Goal: Task Accomplishment & Management: Complete application form

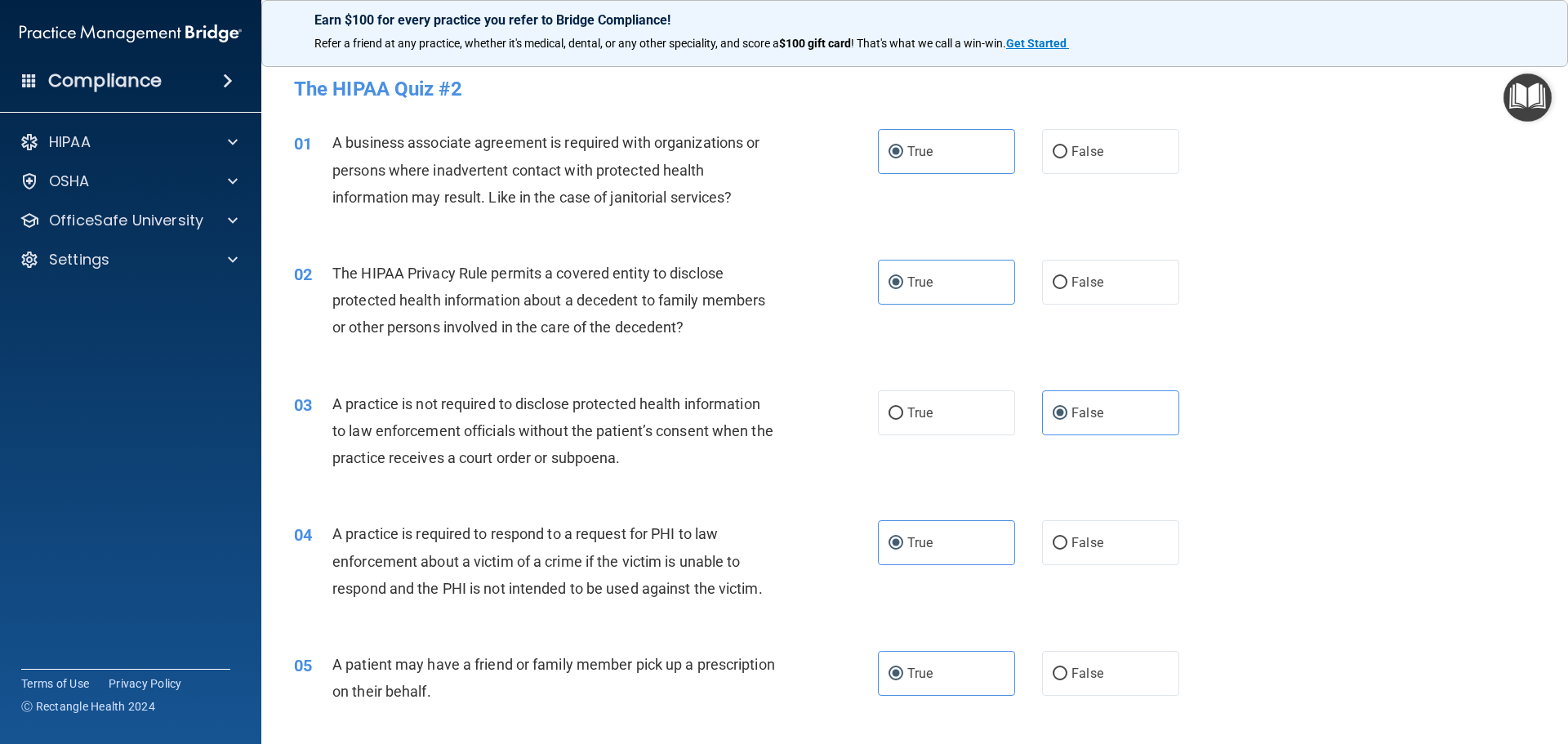
scroll to position [1797, 0]
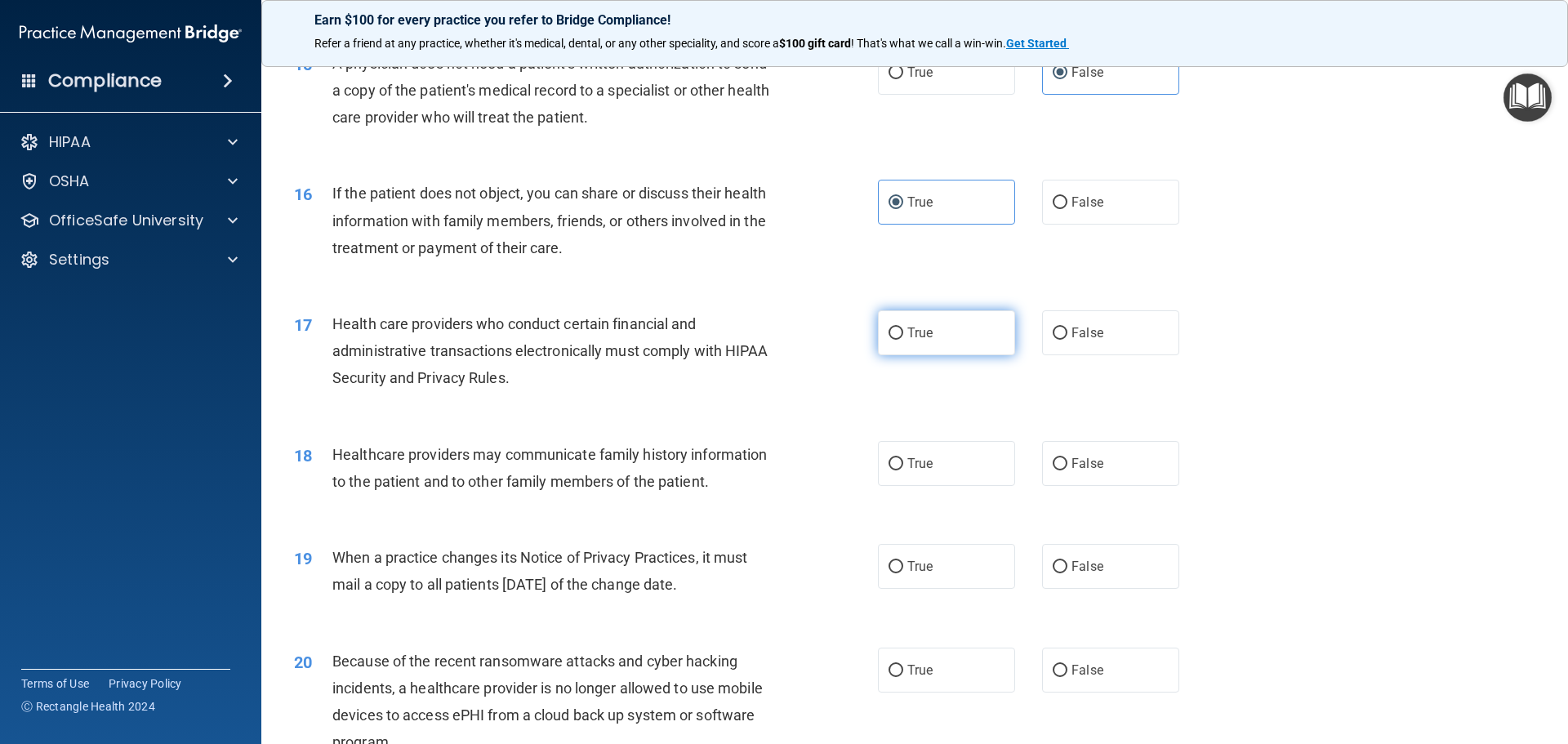
click at [915, 328] on span "True" at bounding box center [920, 332] width 25 height 16
click at [903, 328] on input "True" at bounding box center [896, 333] width 15 height 12
radio input "true"
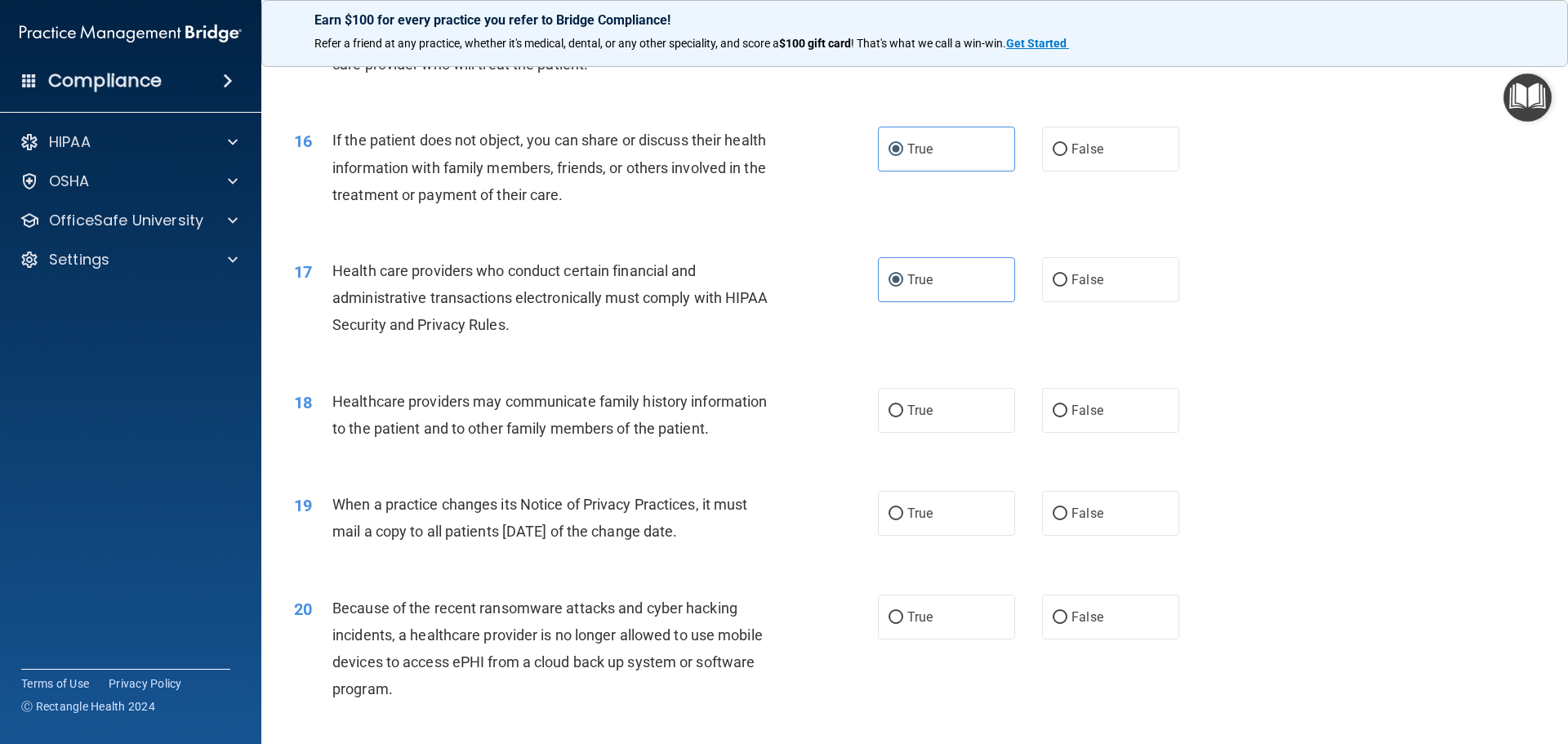
scroll to position [1878, 0]
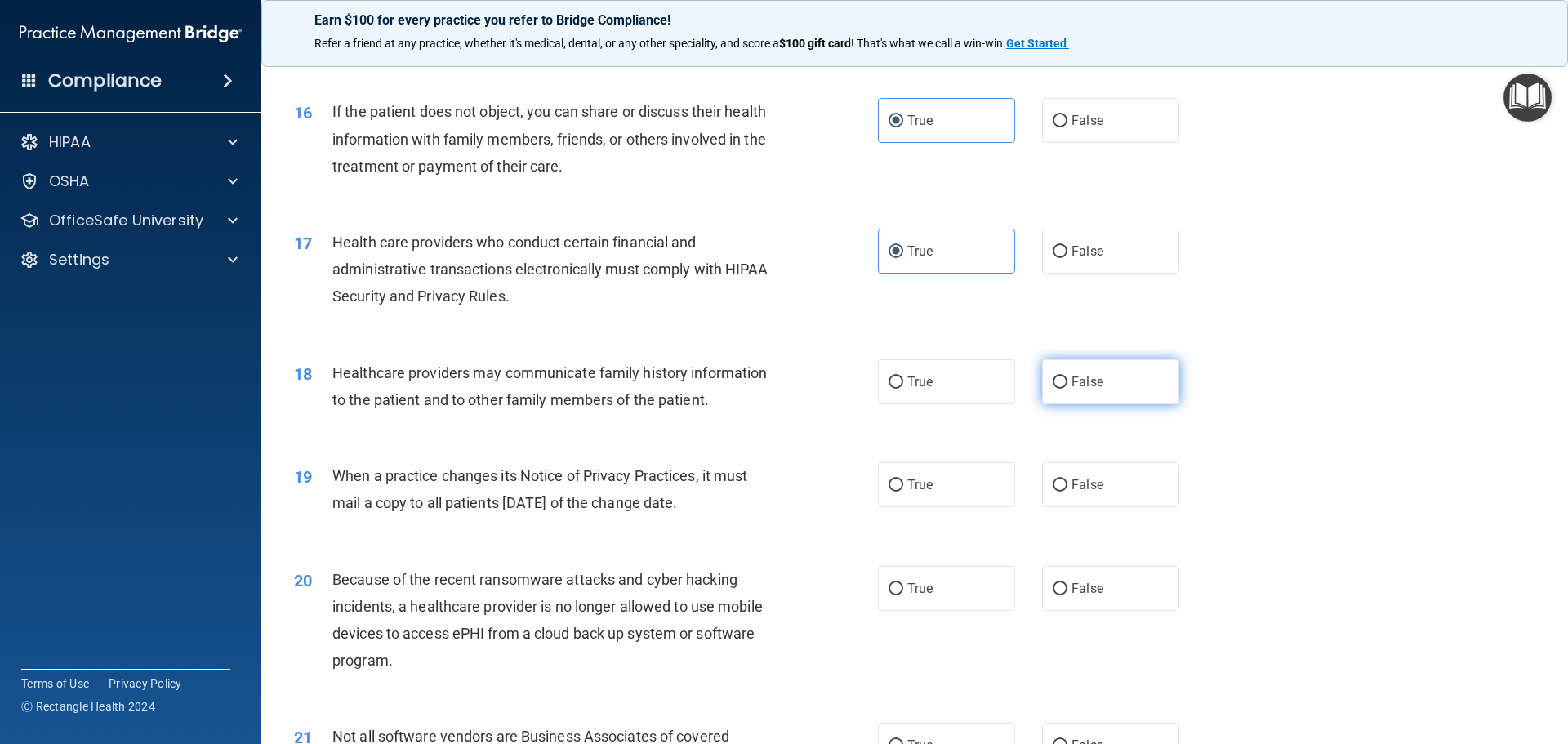
click at [1071, 387] on span "False" at bounding box center [1087, 382] width 32 height 16
click at [1067, 387] on input "False" at bounding box center [1060, 382] width 15 height 12
radio input "true"
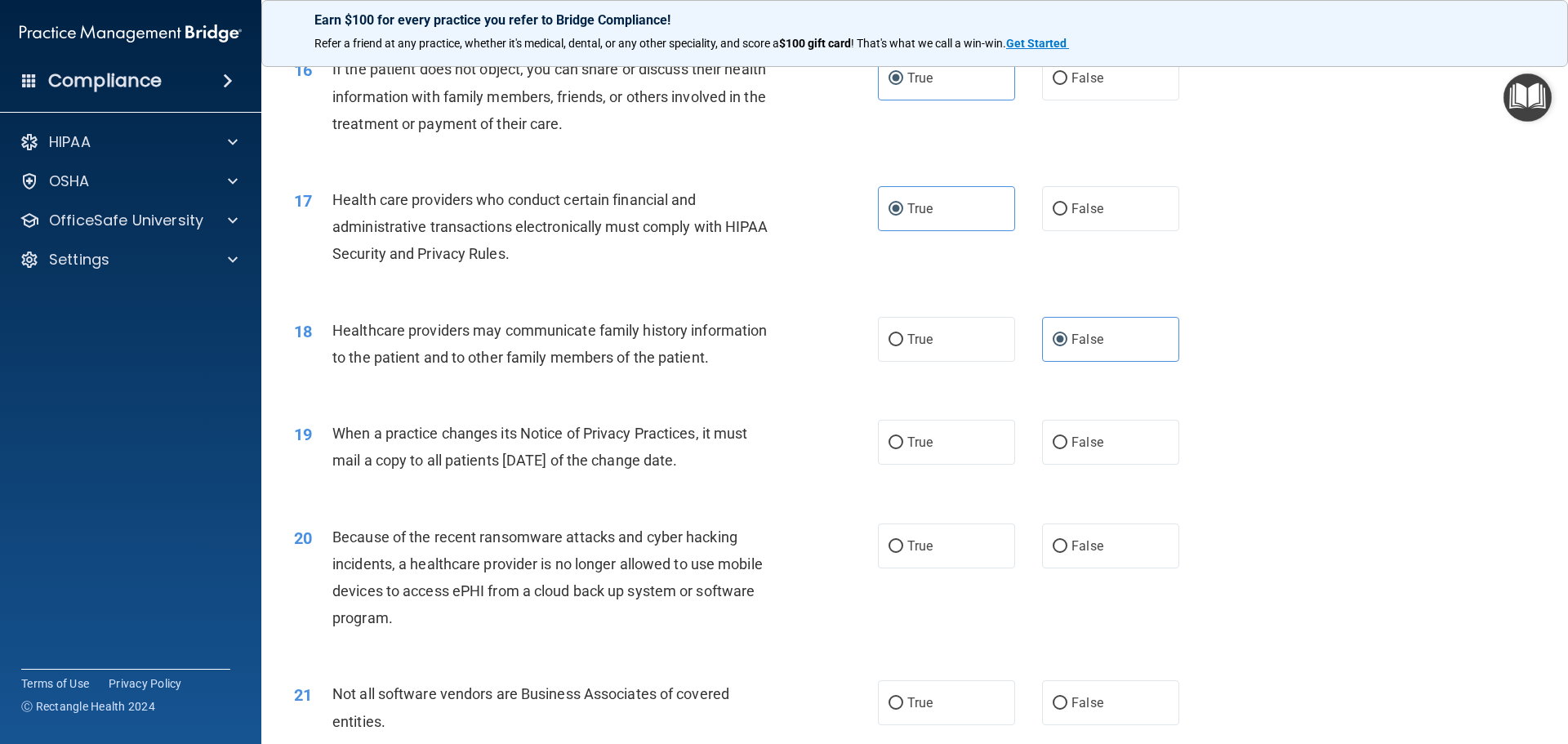
scroll to position [1961, 0]
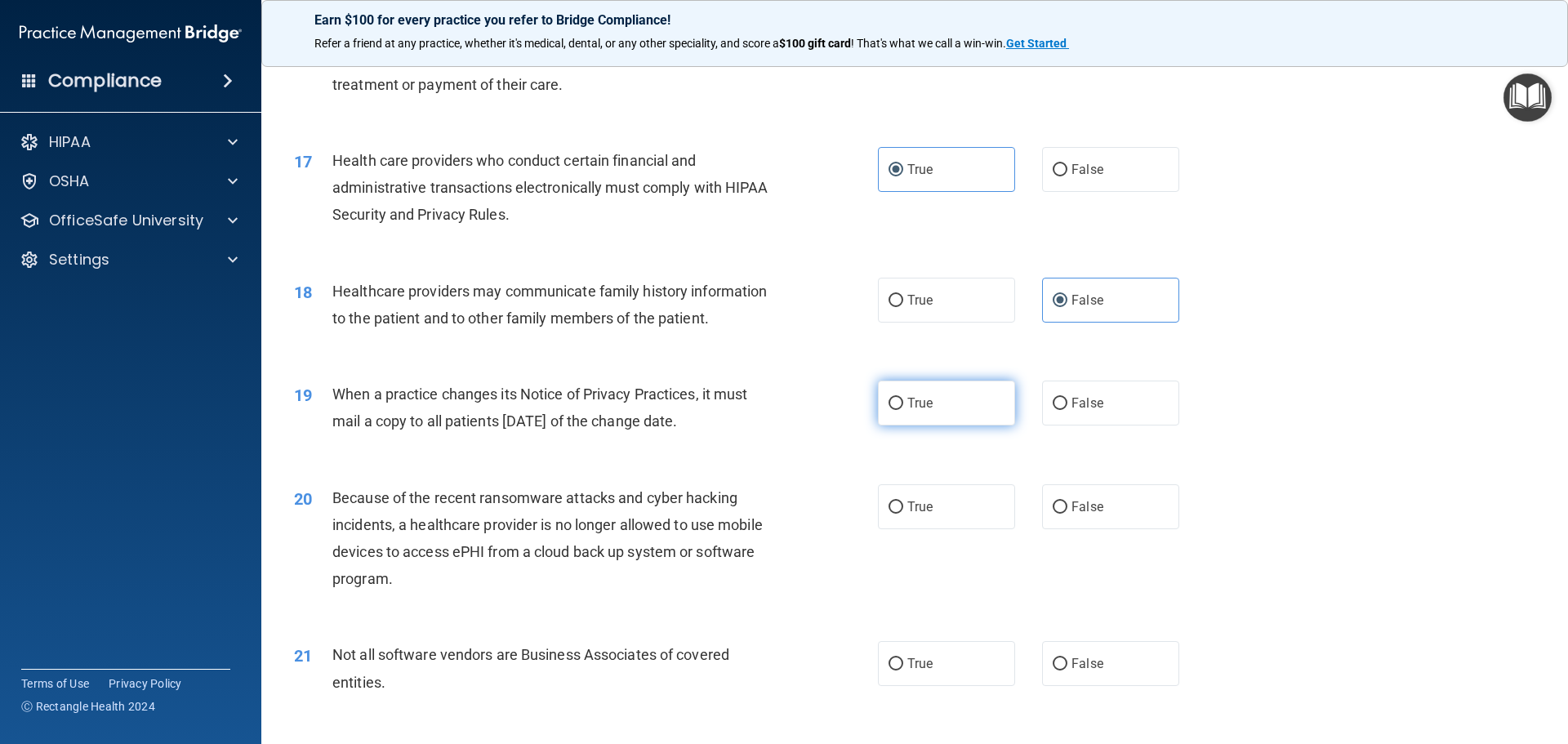
click at [926, 421] on label "True" at bounding box center [946, 403] width 138 height 45
click at [903, 410] on input "True" at bounding box center [896, 403] width 15 height 12
radio input "true"
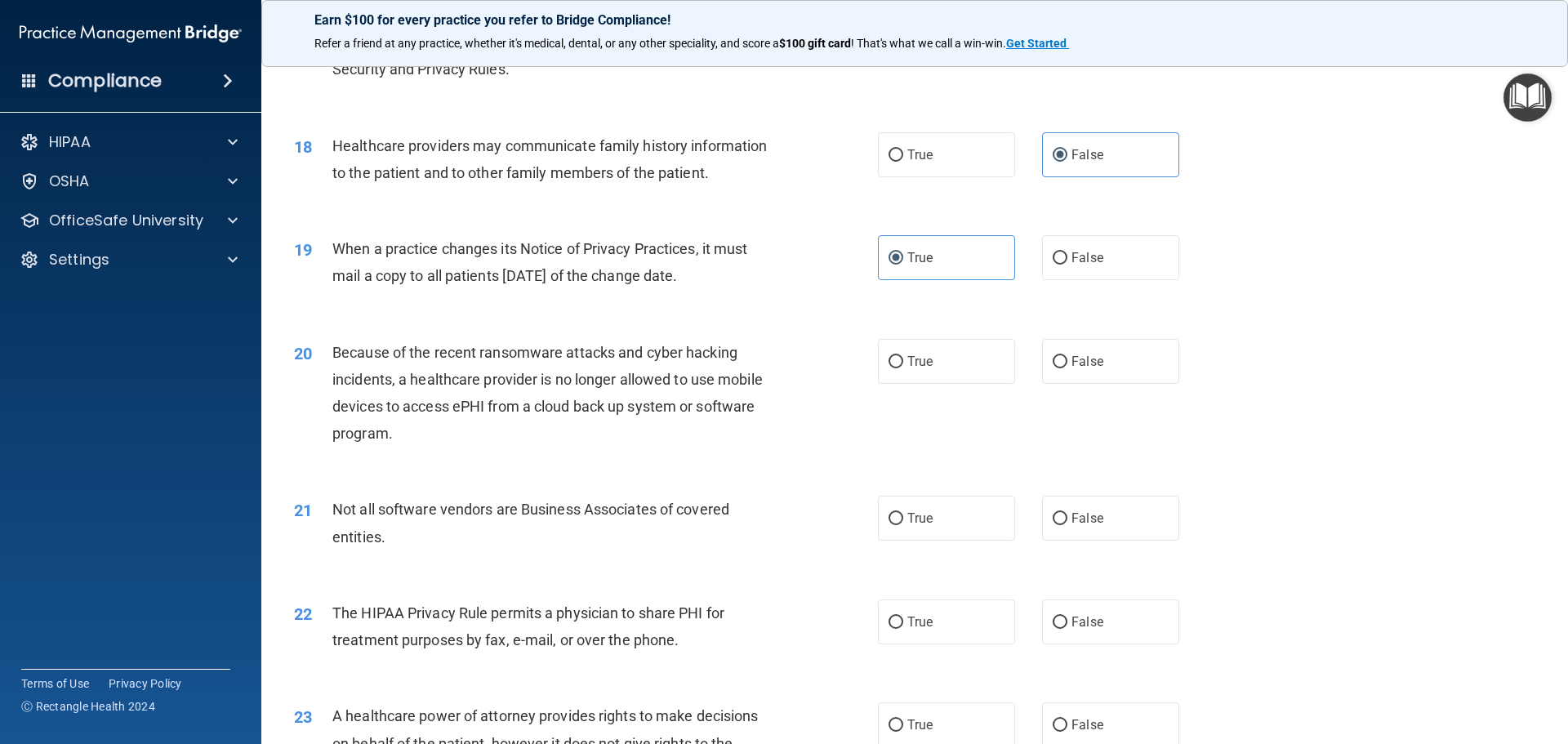
scroll to position [2123, 0]
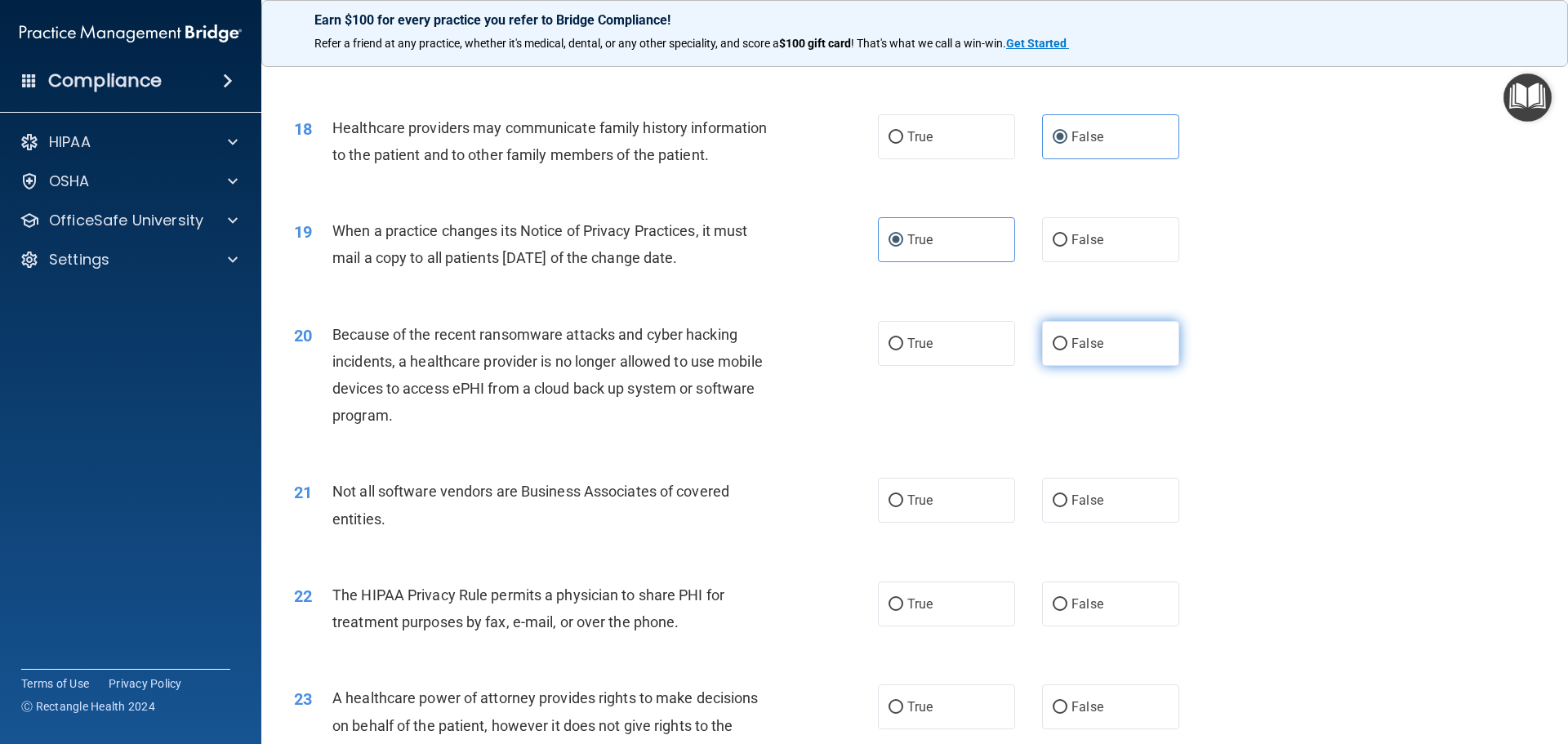
click at [1109, 345] on label "False" at bounding box center [1111, 343] width 138 height 45
click at [1067, 345] on input "False" at bounding box center [1060, 343] width 15 height 12
radio input "true"
click at [977, 344] on label "True" at bounding box center [946, 343] width 138 height 45
click at [903, 344] on input "True" at bounding box center [896, 343] width 15 height 12
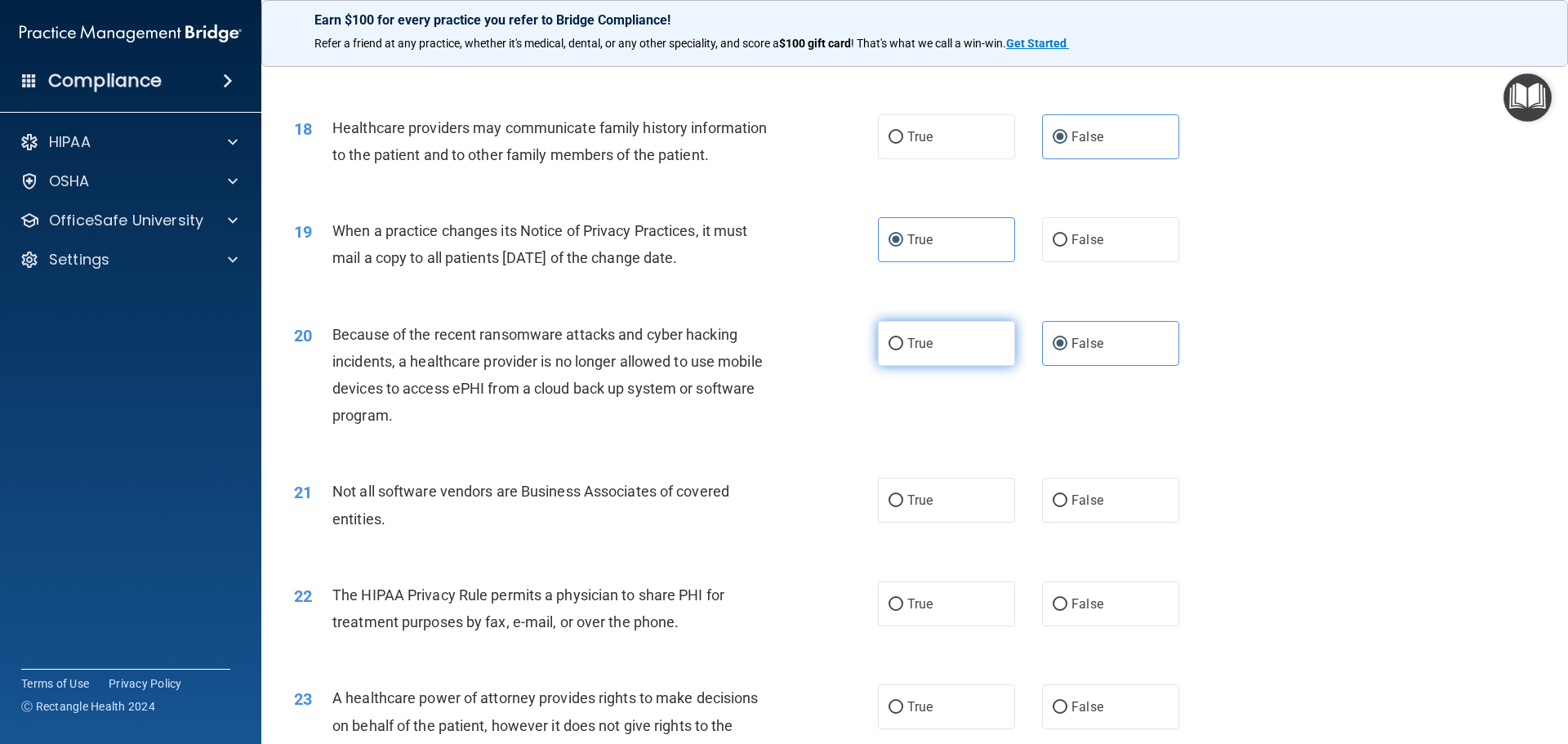
radio input "true"
radio input "false"
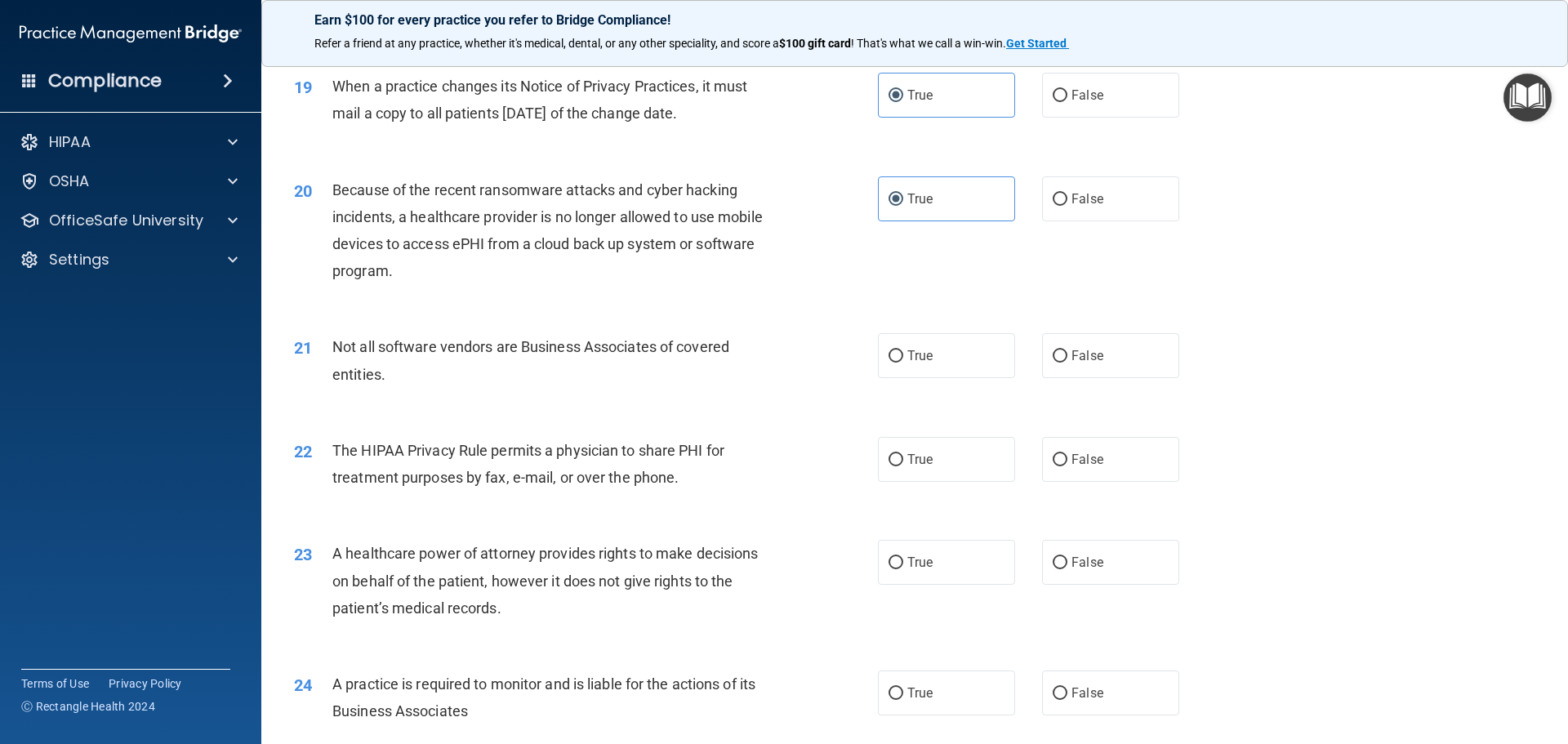
scroll to position [2287, 0]
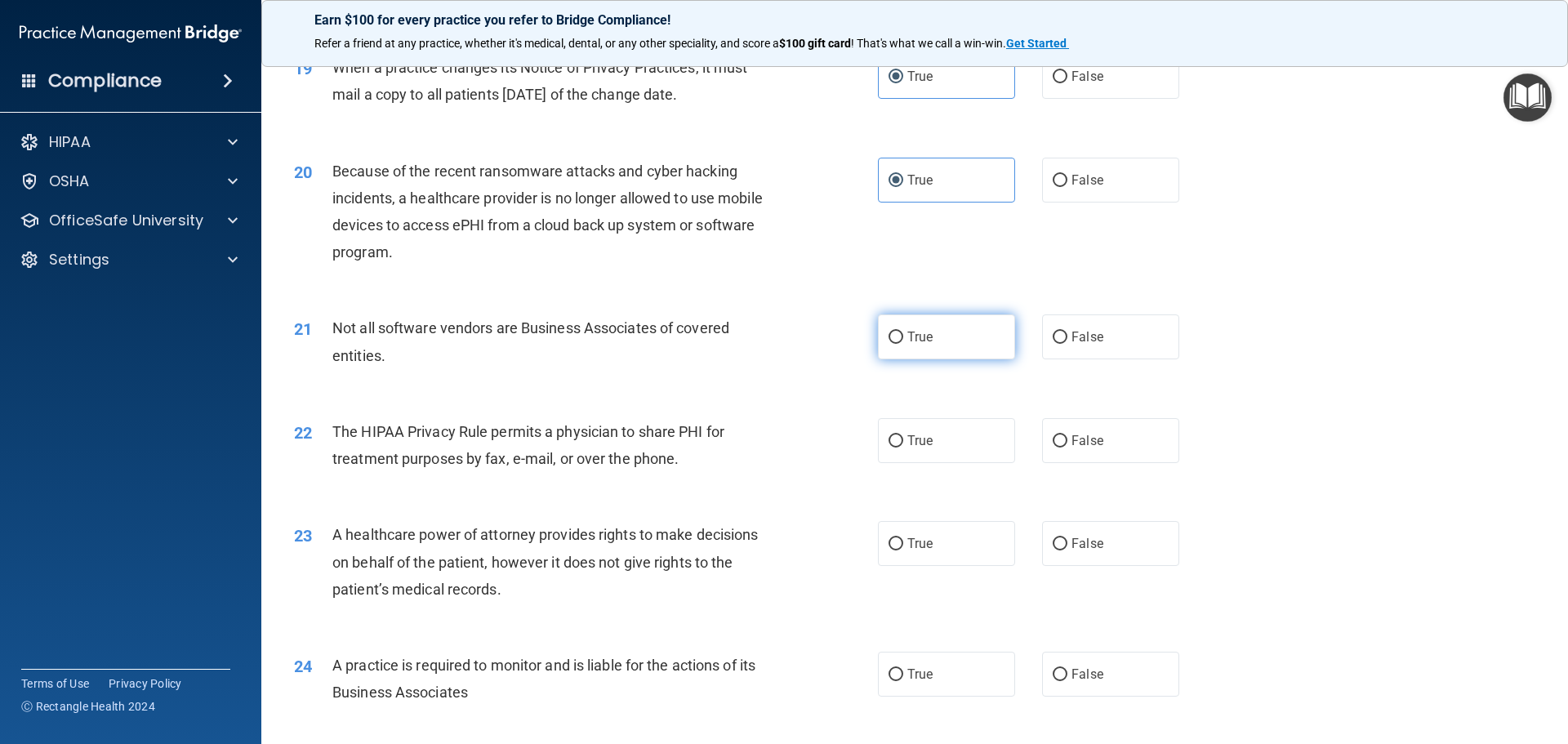
click at [928, 341] on label "True" at bounding box center [946, 337] width 138 height 45
click at [903, 341] on input "True" at bounding box center [896, 337] width 15 height 12
radio input "true"
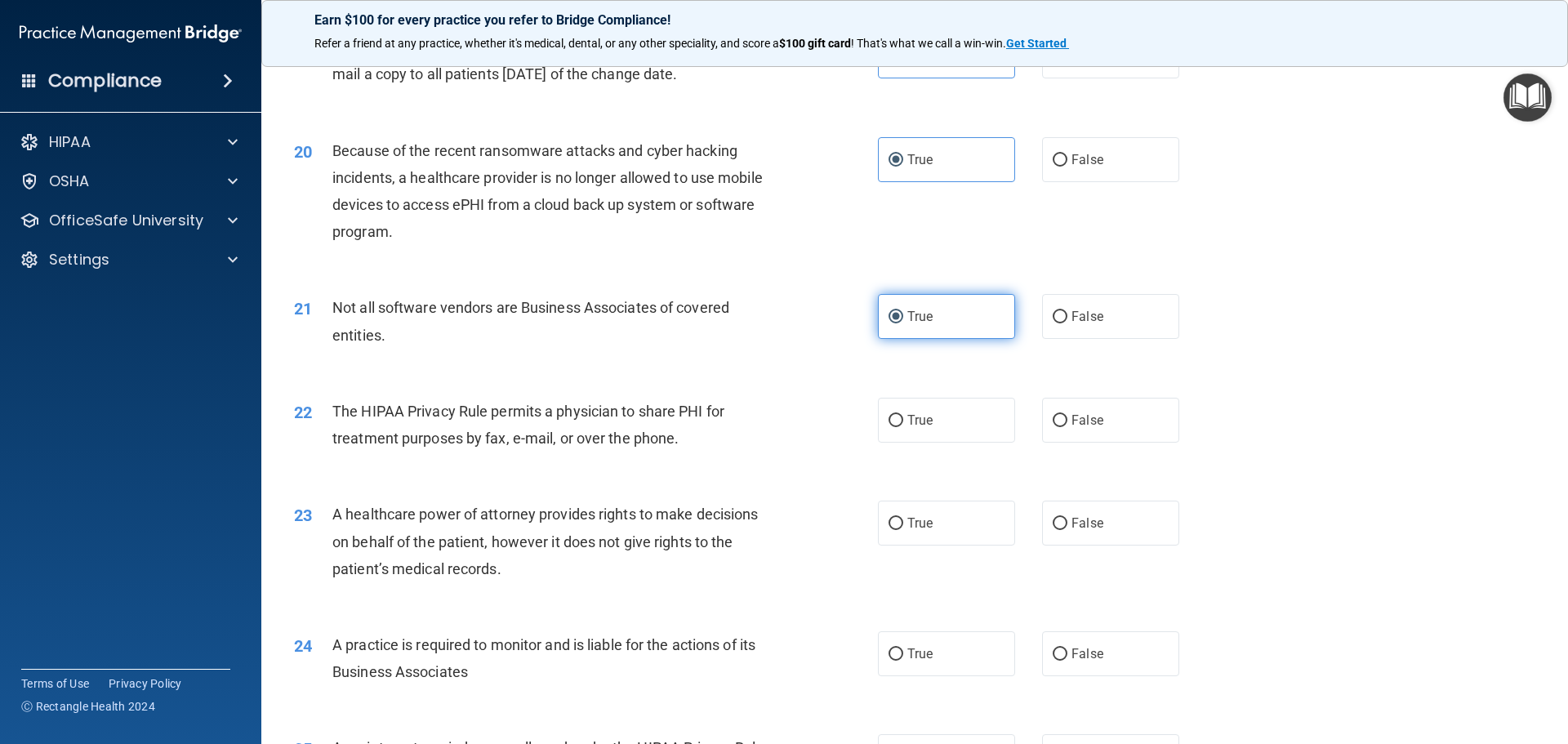
scroll to position [2369, 0]
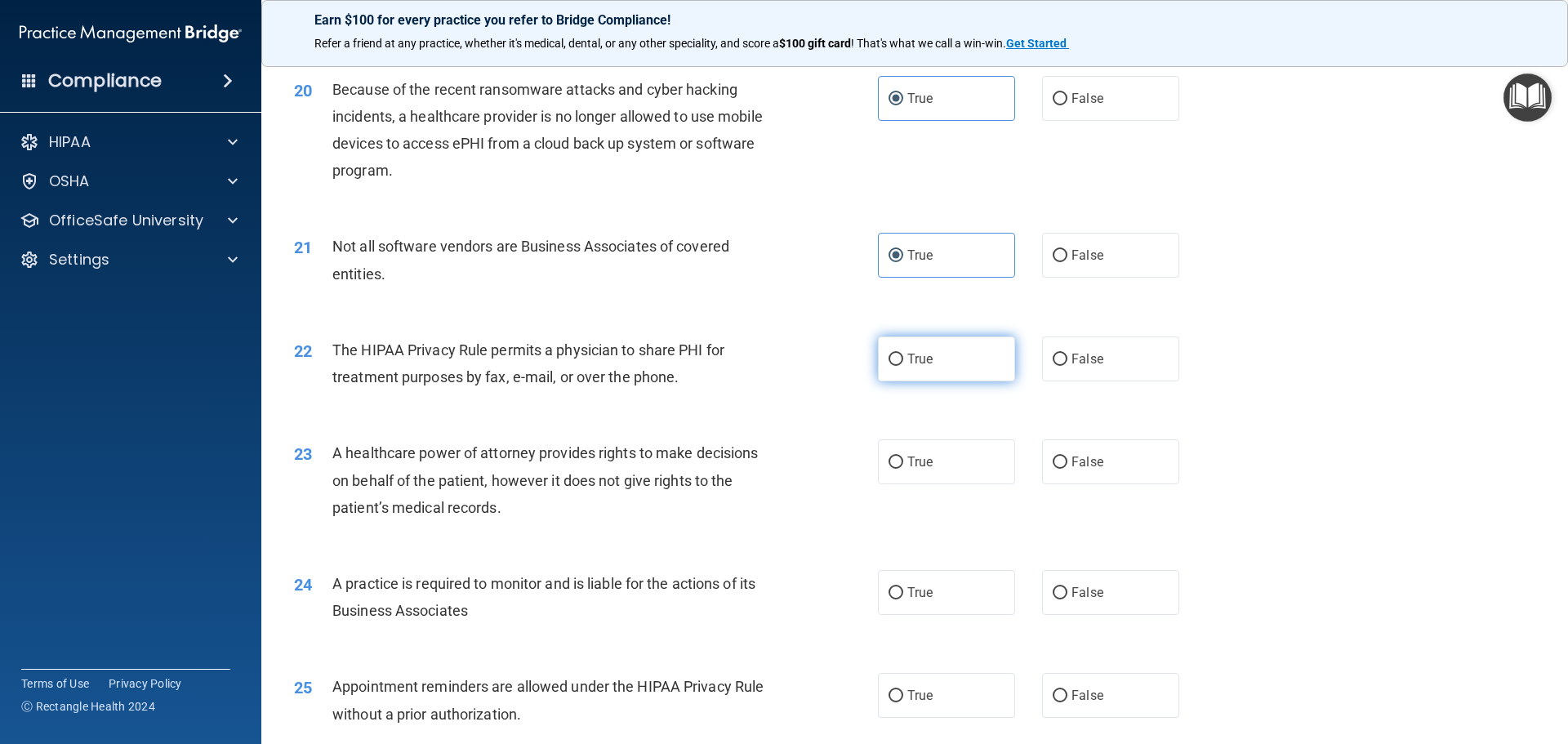
click at [936, 370] on label "True" at bounding box center [946, 359] width 138 height 45
click at [903, 366] on input "True" at bounding box center [896, 359] width 15 height 12
radio input "true"
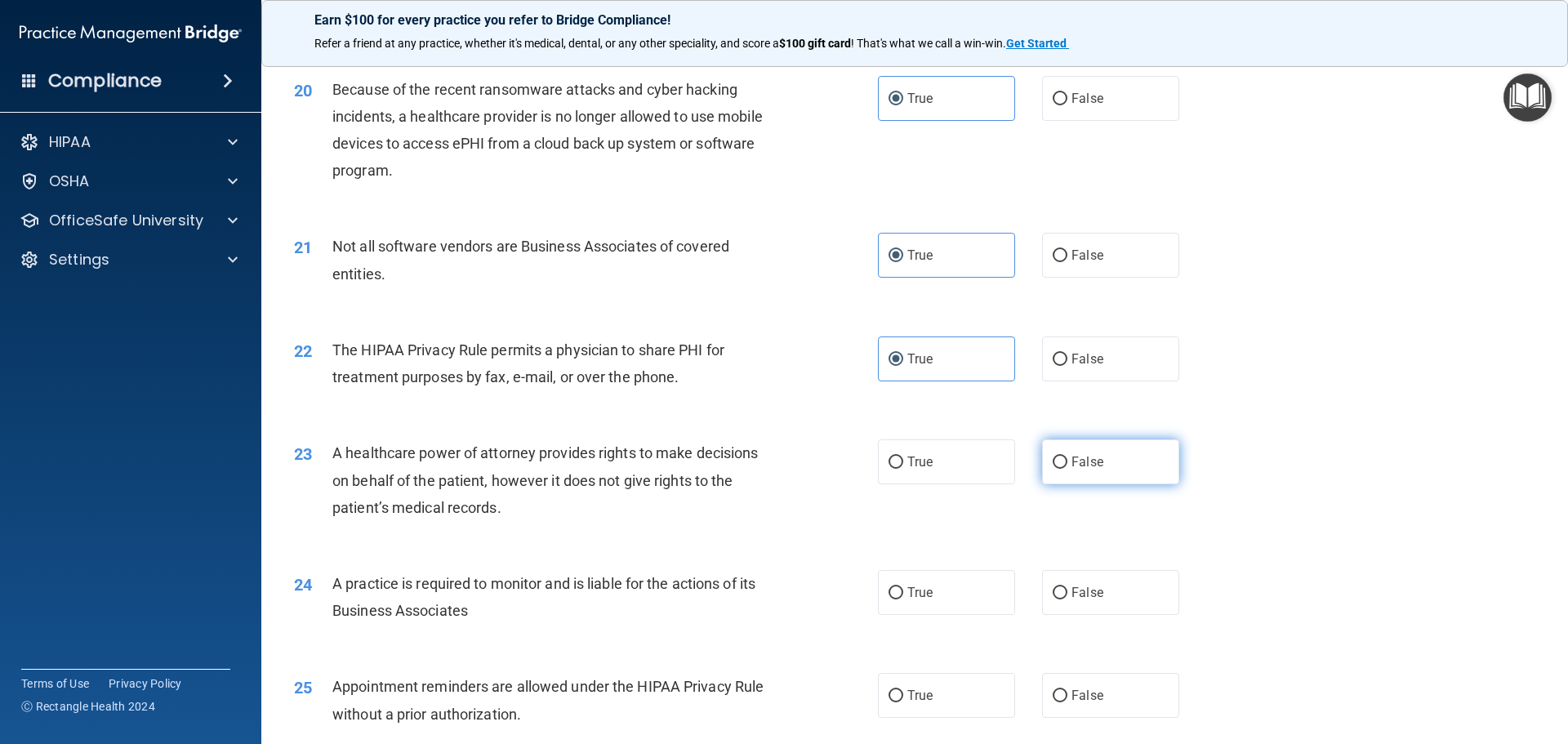
click at [1057, 450] on label "False" at bounding box center [1111, 462] width 138 height 45
click at [1057, 457] on input "False" at bounding box center [1060, 462] width 15 height 12
radio input "true"
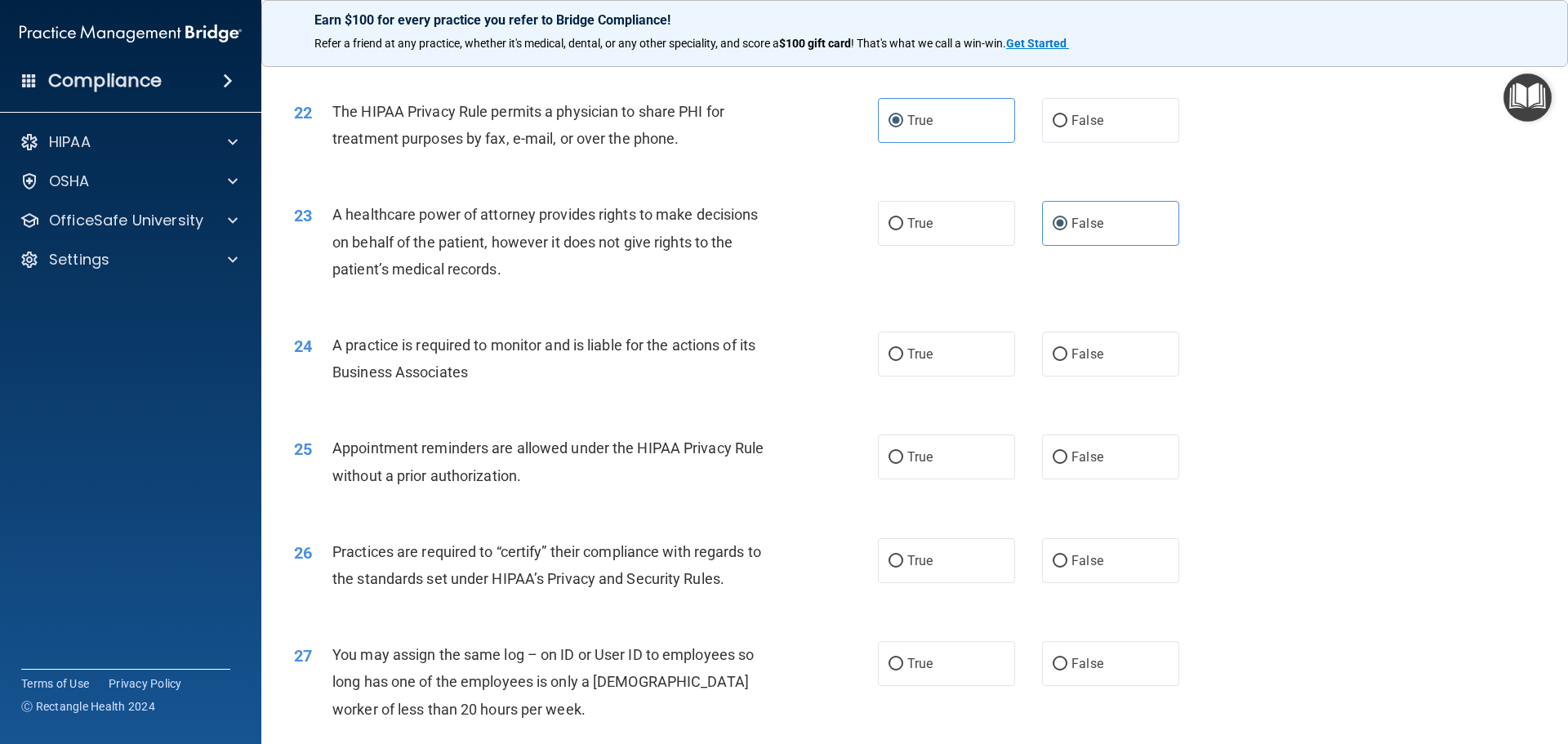
scroll to position [2614, 0]
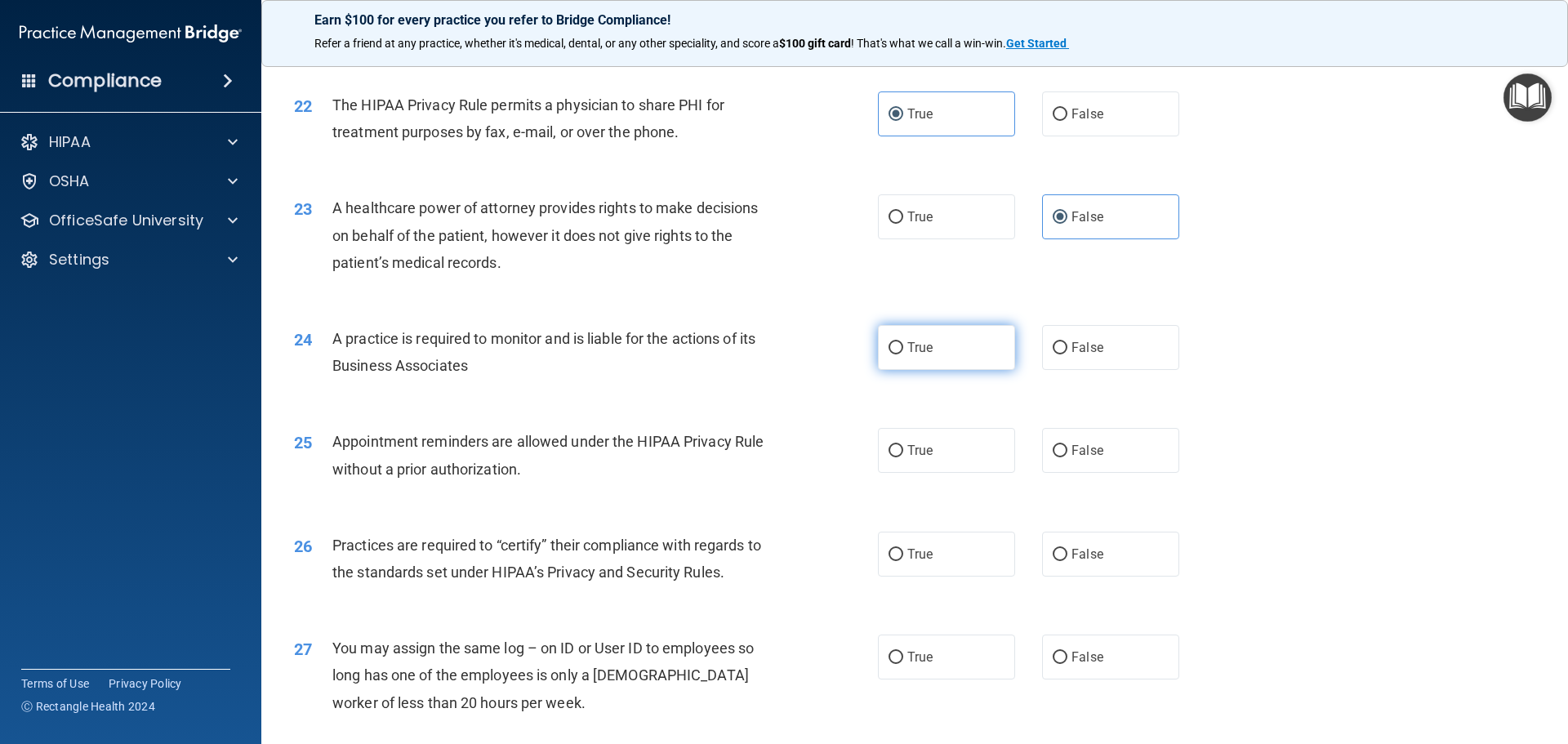
click at [936, 361] on label "True" at bounding box center [946, 347] width 138 height 45
click at [903, 355] on input "True" at bounding box center [896, 348] width 15 height 12
radio input "true"
click at [927, 453] on label "True" at bounding box center [946, 450] width 138 height 45
click at [903, 453] on input "True" at bounding box center [896, 451] width 15 height 12
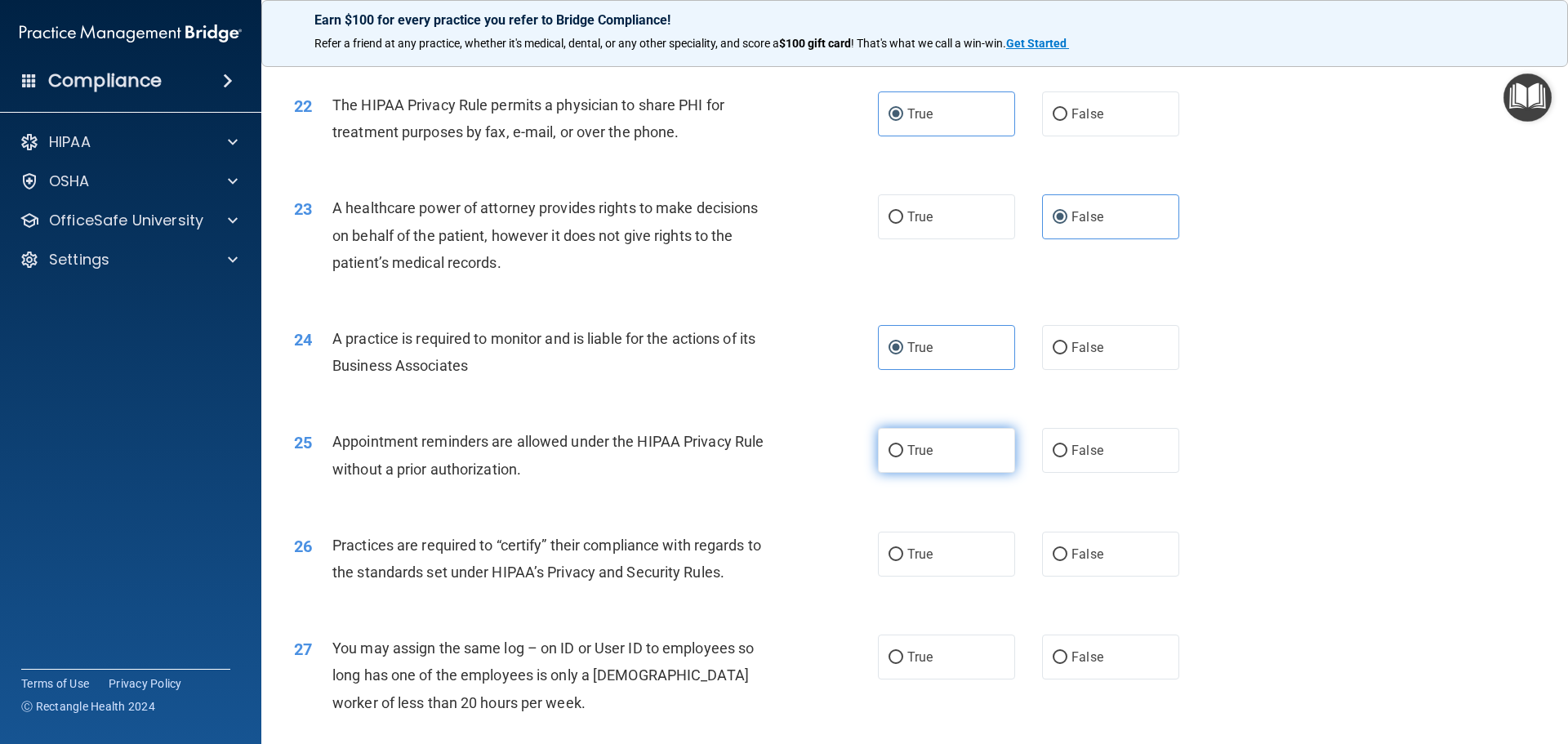
radio input "true"
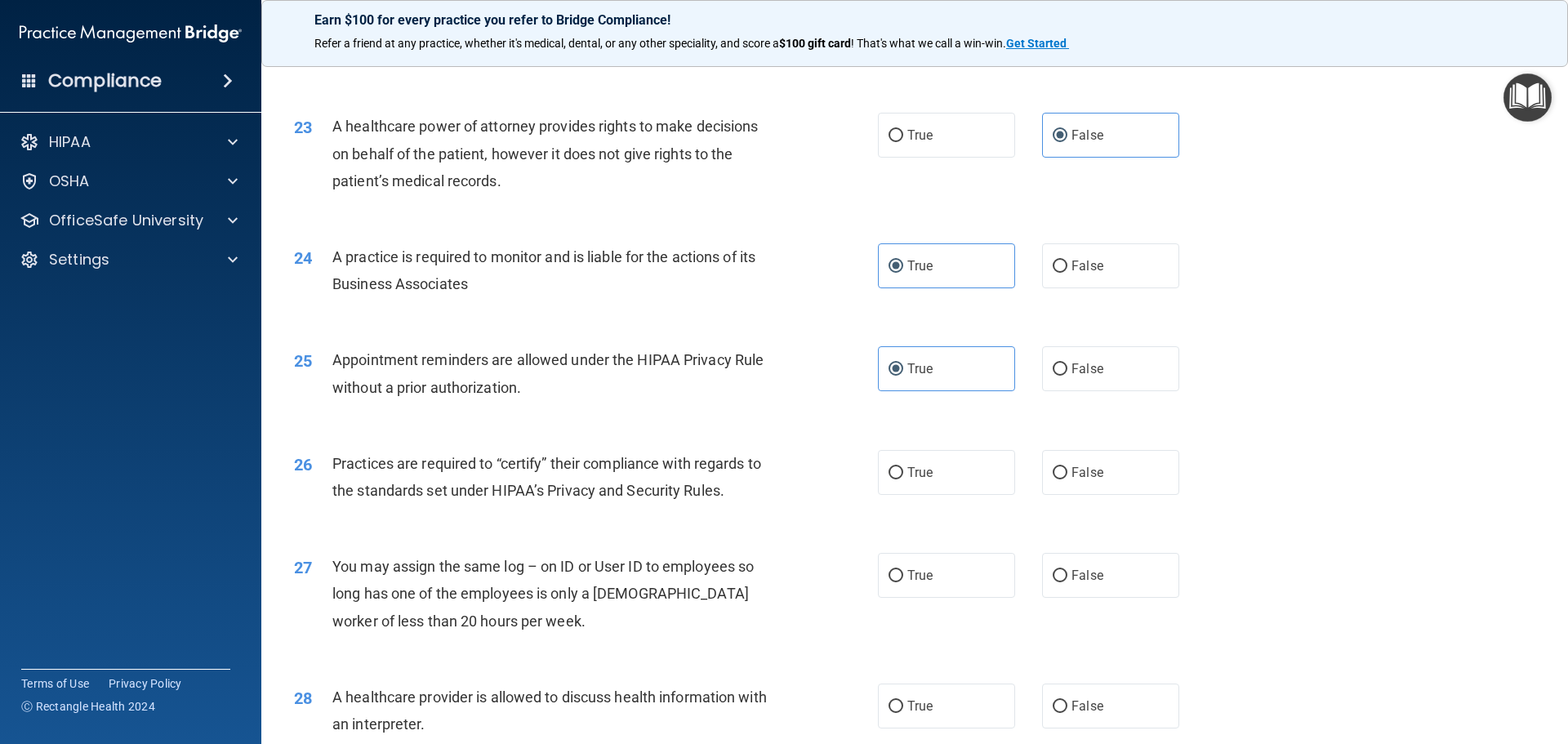
scroll to position [2777, 0]
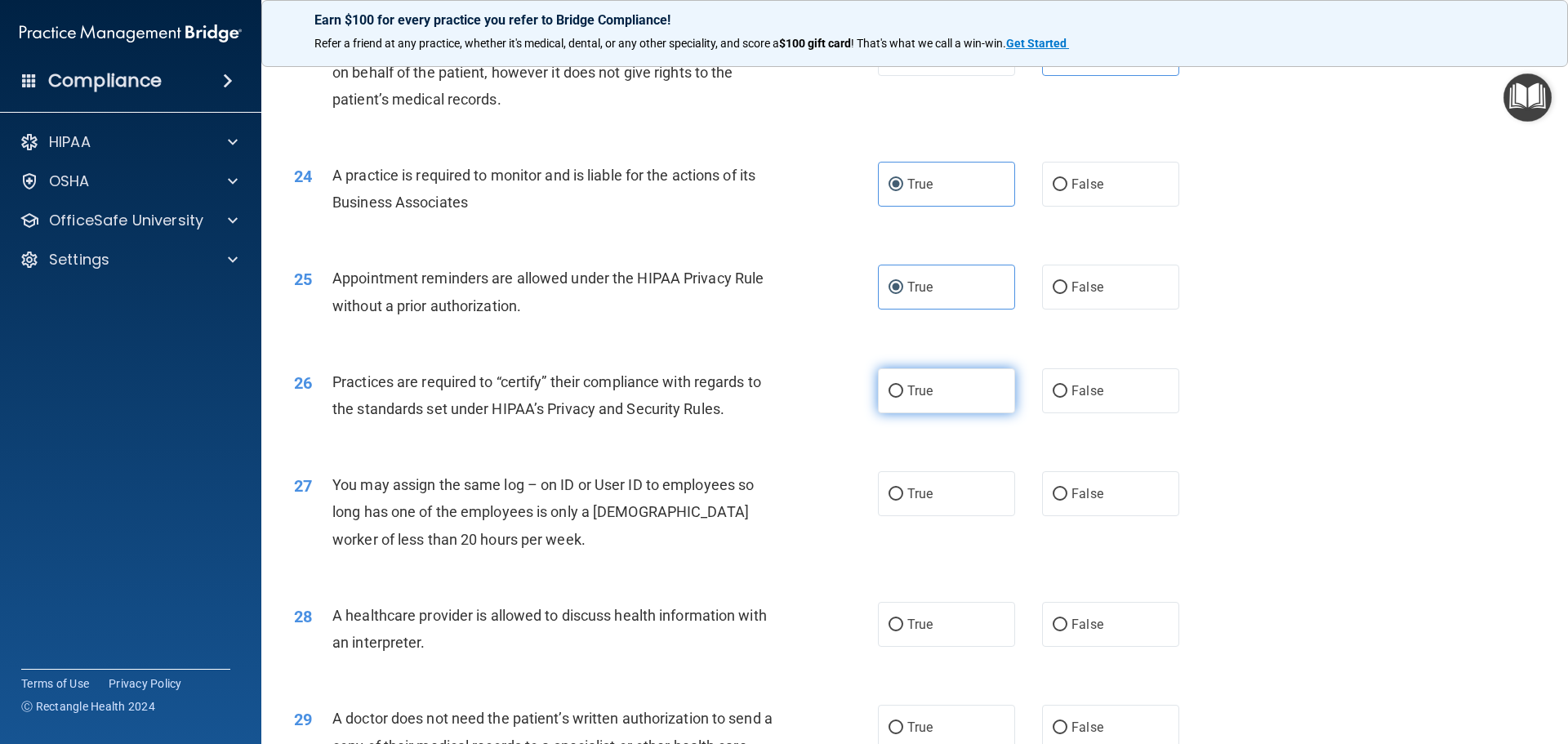
click at [912, 388] on span "True" at bounding box center [920, 390] width 25 height 16
click at [903, 388] on input "True" at bounding box center [896, 391] width 15 height 12
radio input "true"
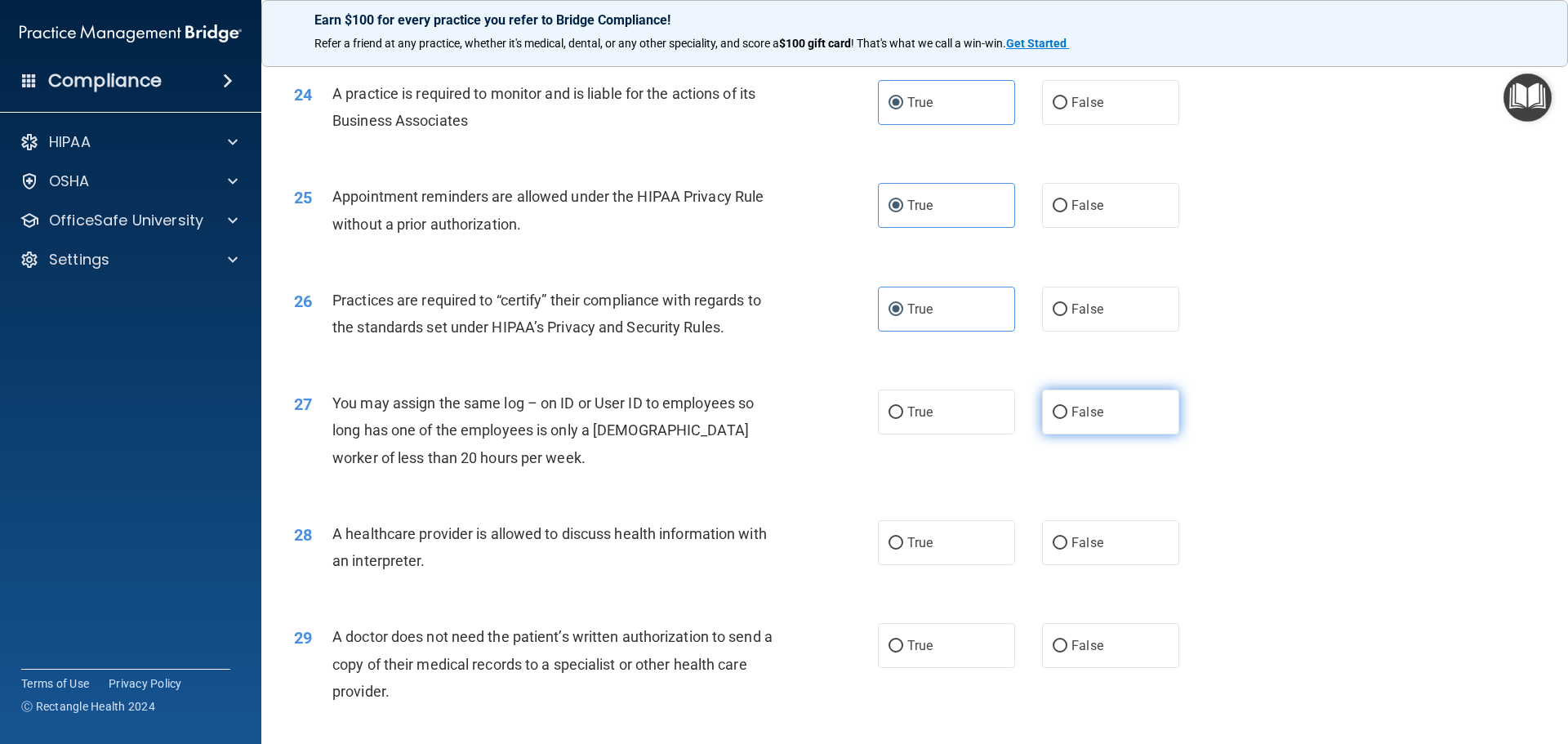
click at [1081, 401] on label "False" at bounding box center [1111, 412] width 138 height 45
click at [1067, 407] on input "False" at bounding box center [1060, 413] width 15 height 12
radio input "true"
click at [1168, 416] on label "False" at bounding box center [1111, 412] width 138 height 45
click at [1067, 416] on input "False" at bounding box center [1060, 413] width 15 height 12
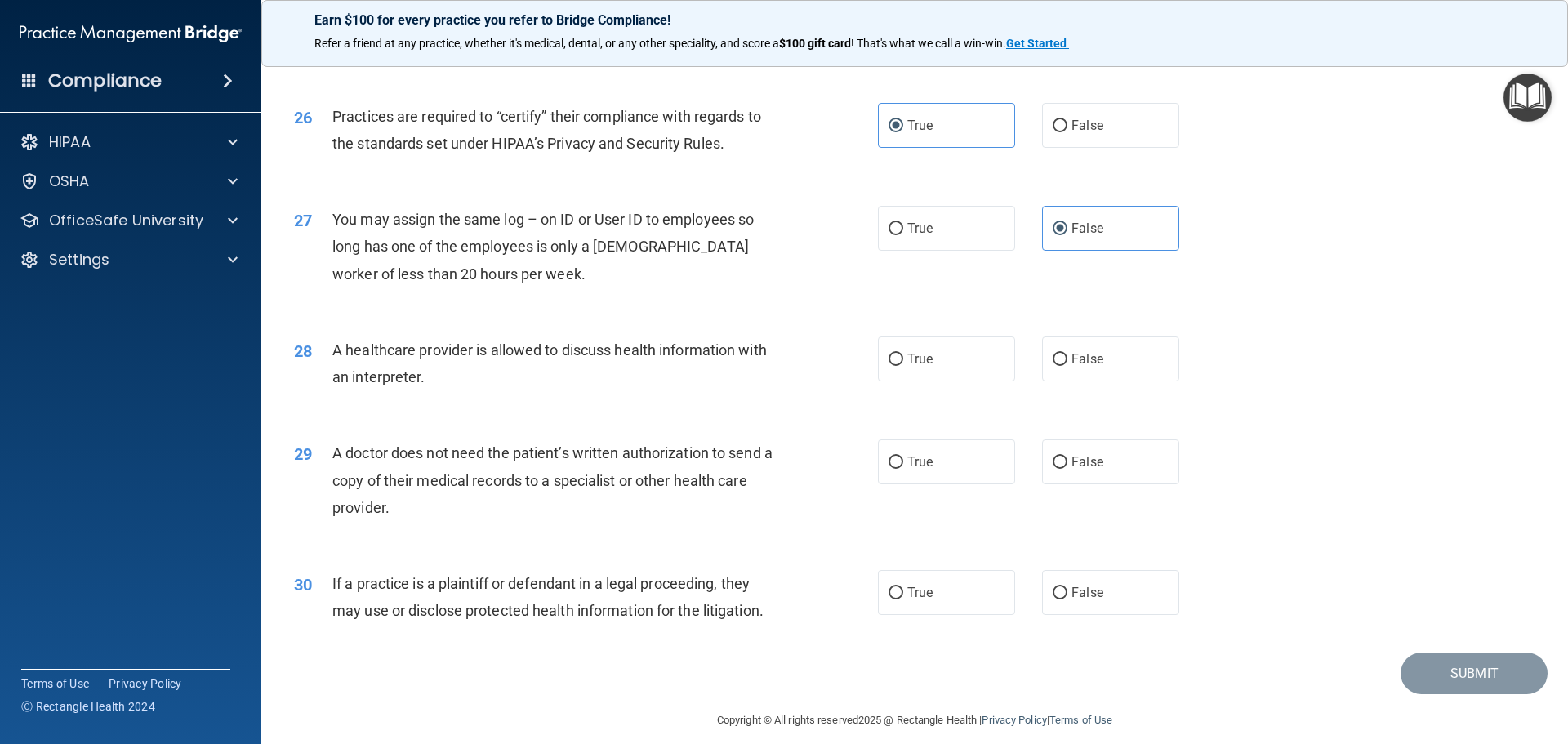
scroll to position [3057, 0]
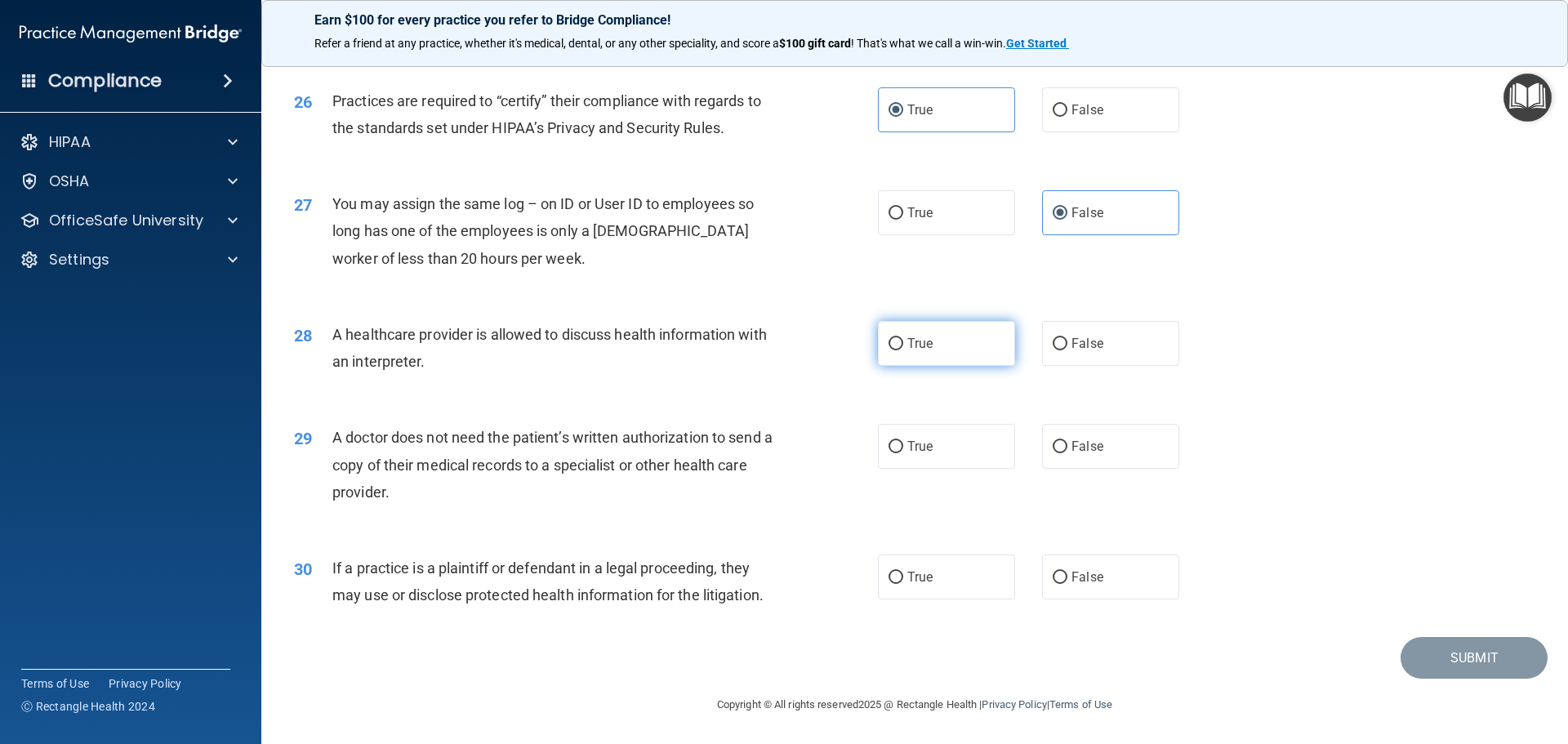
click at [924, 350] on span "True" at bounding box center [920, 343] width 25 height 16
click at [903, 350] on input "True" at bounding box center [896, 343] width 15 height 12
radio input "true"
click at [1069, 436] on label "False" at bounding box center [1111, 446] width 138 height 45
click at [1067, 441] on input "False" at bounding box center [1060, 446] width 15 height 12
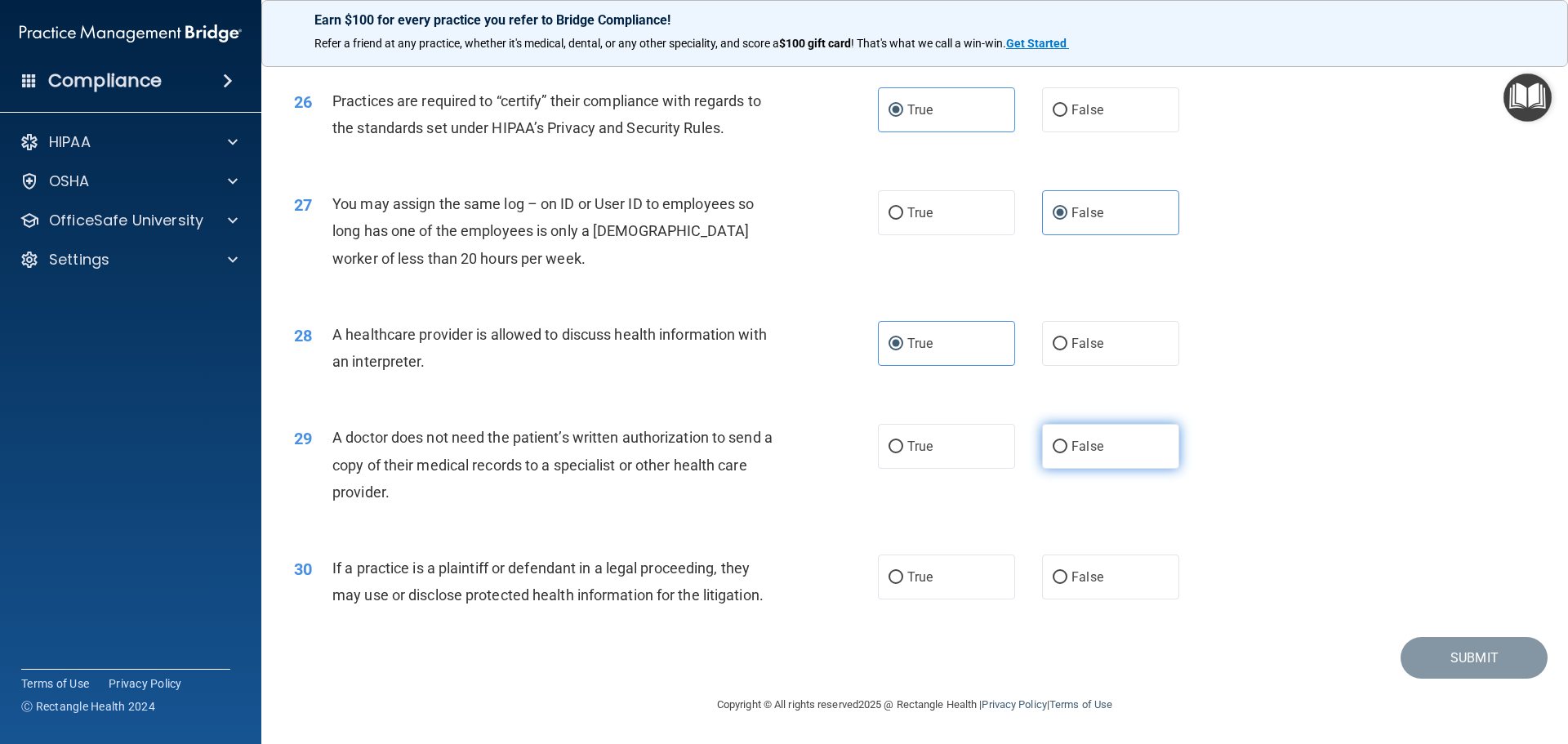
radio input "true"
click at [1055, 572] on input "False" at bounding box center [1060, 577] width 15 height 12
radio input "true"
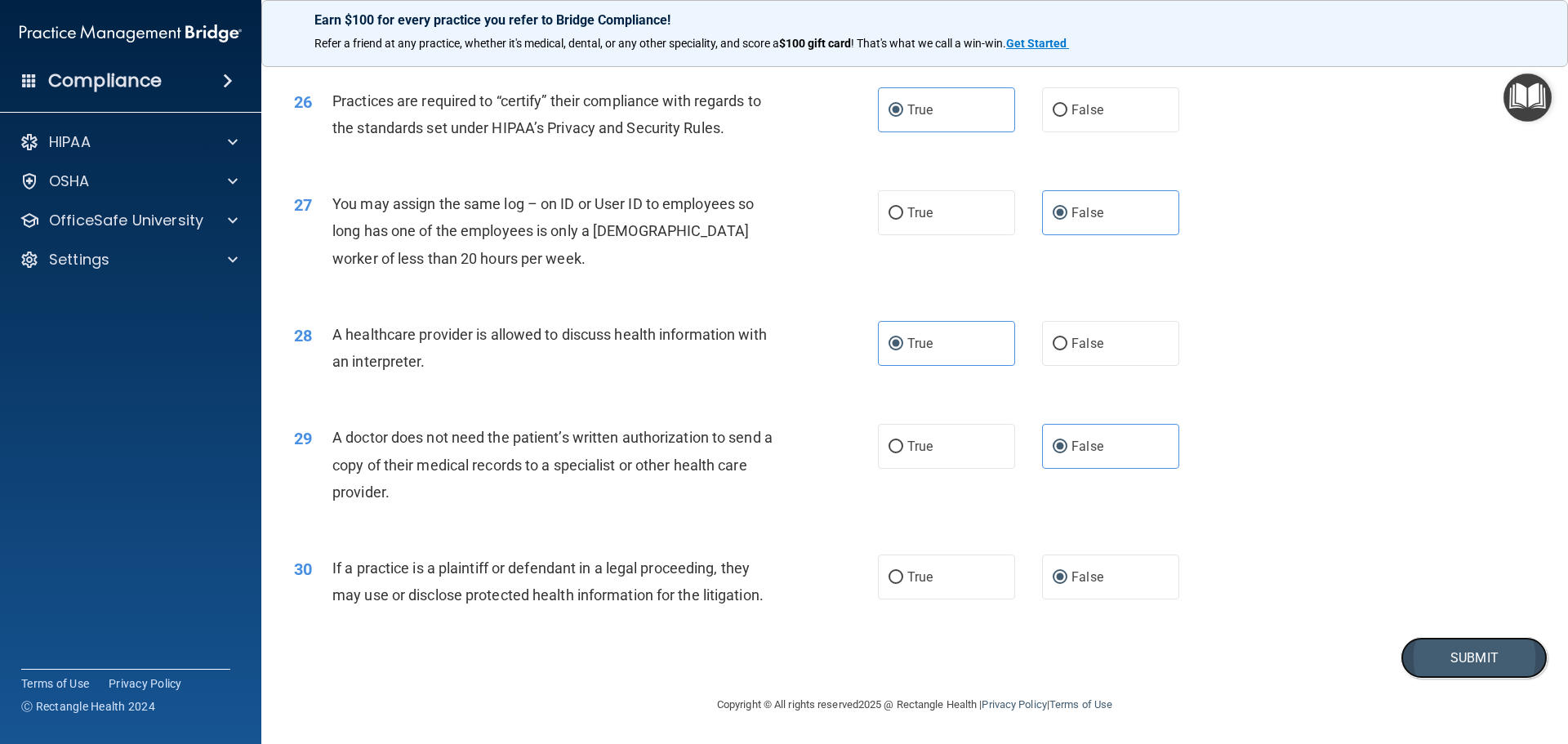
click at [1436, 658] on button "Submit" at bounding box center [1474, 658] width 147 height 42
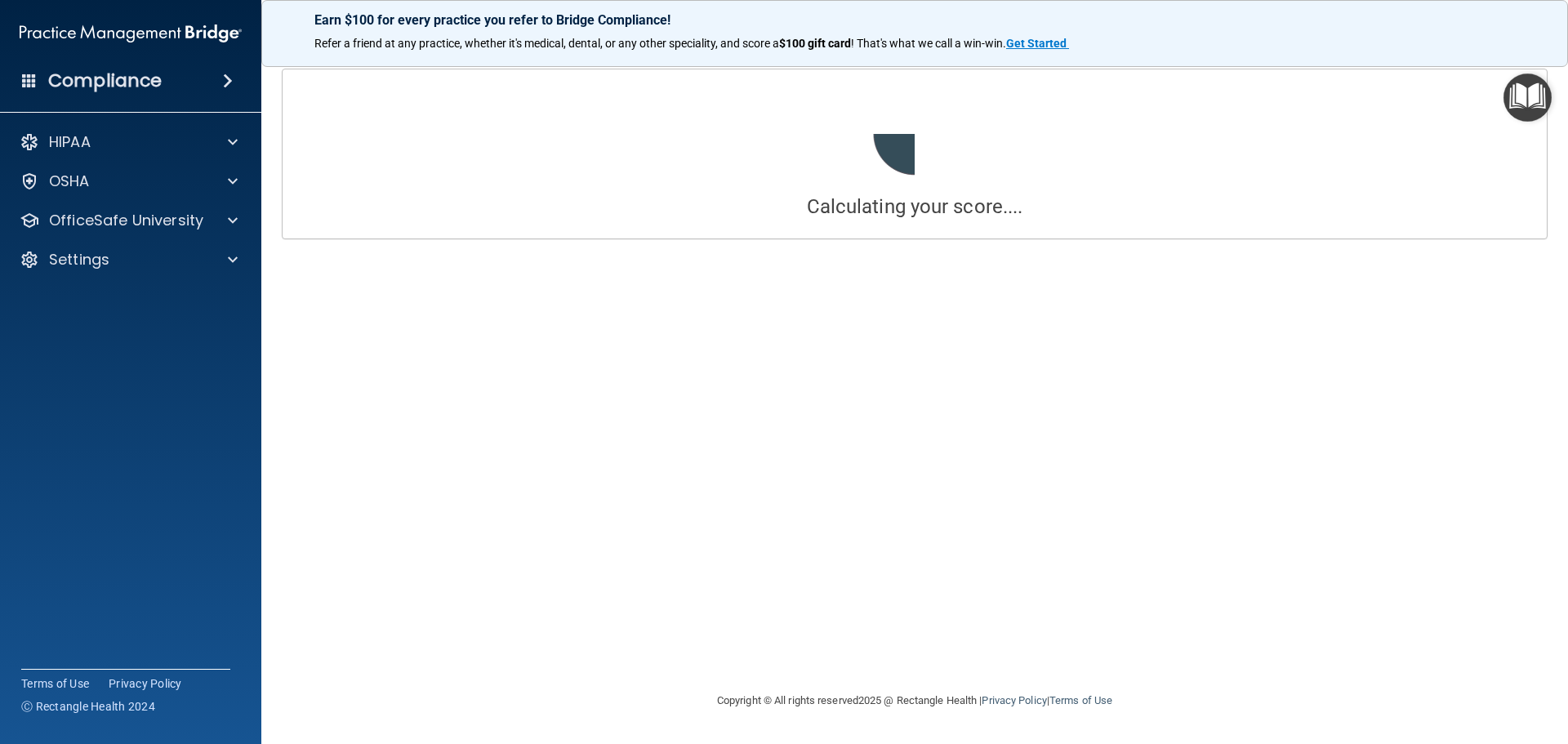
click at [414, 433] on div "Calculating your score.... You did not pass the " The HIPAA Quiz #2 ". 56 out o…" at bounding box center [914, 372] width 1241 height 606
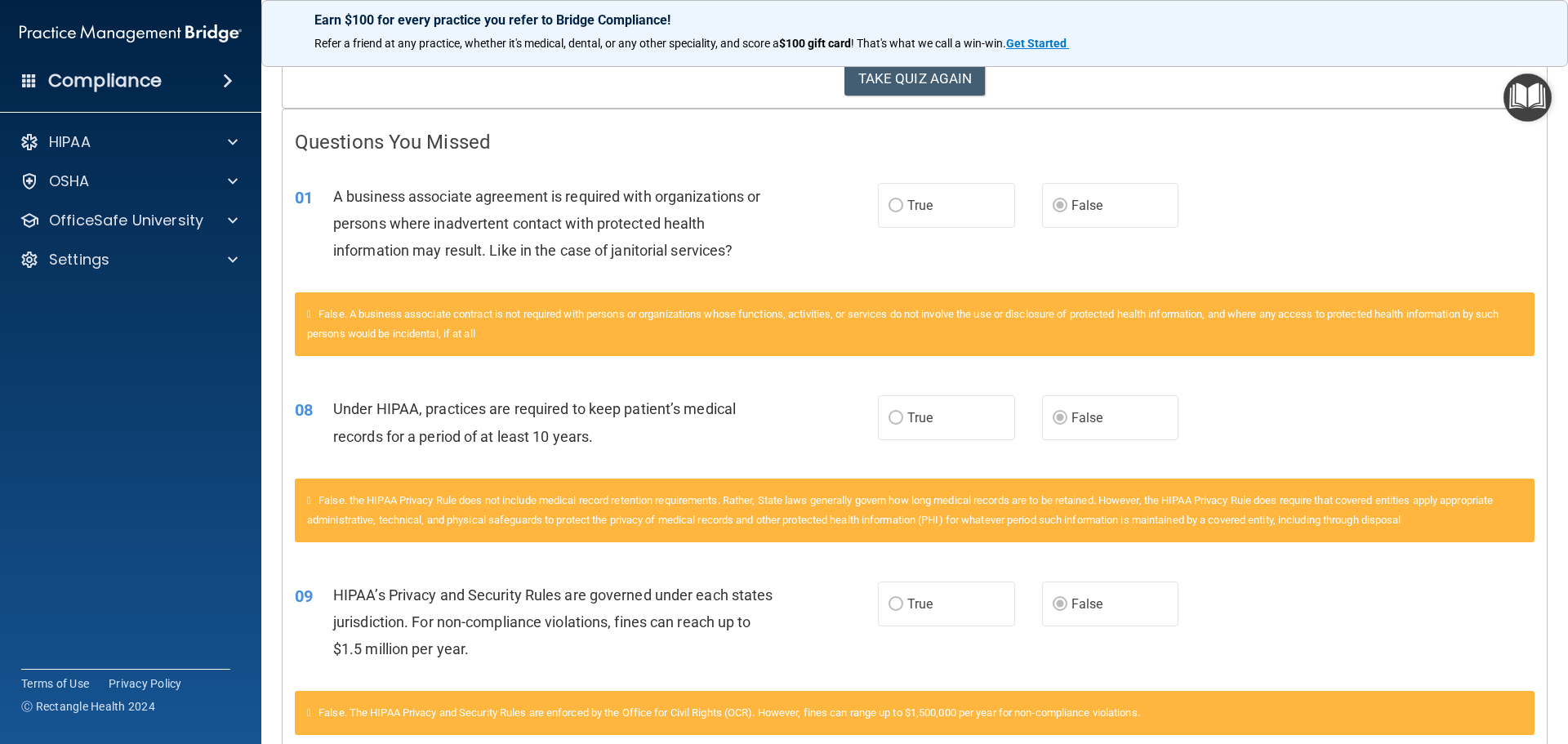
scroll to position [408, 0]
